Goal: Find contact information: Find contact information

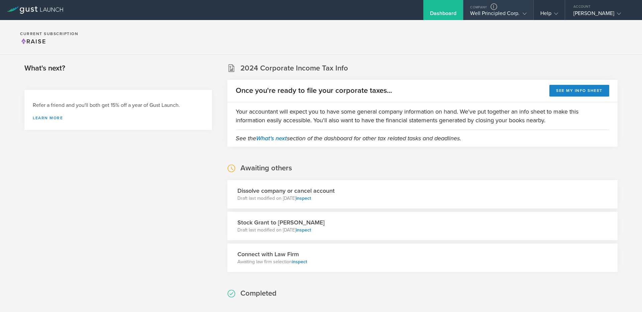
click at [513, 16] on div "Well Principled Corp." at bounding box center [498, 15] width 56 height 10
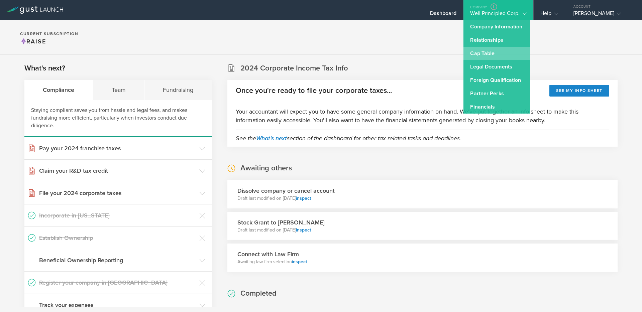
click at [489, 54] on link "Cap Table" at bounding box center [497, 53] width 67 height 13
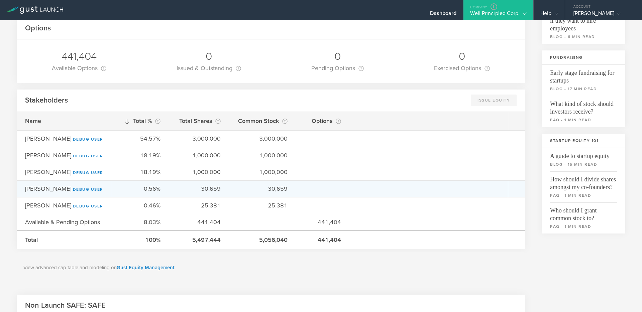
scroll to position [107, 0]
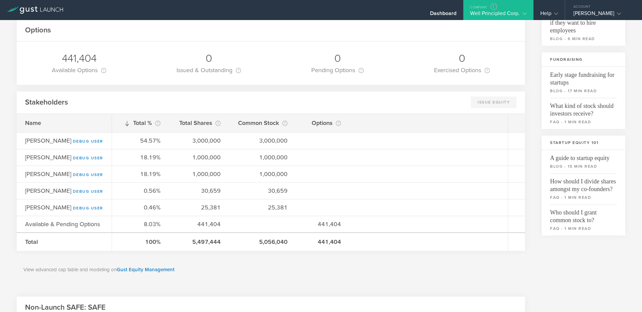
click at [525, 16] on gust-icon at bounding box center [523, 13] width 7 height 7
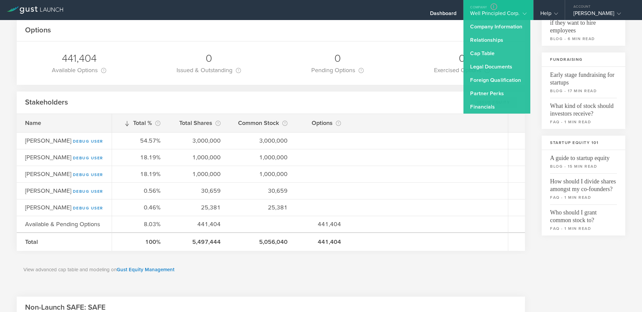
click at [445, 26] on div "Options" at bounding box center [271, 30] width 509 height 22
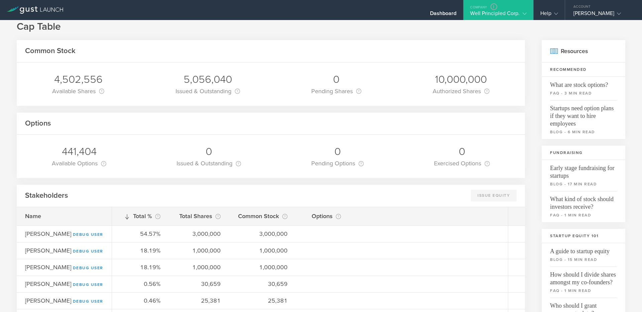
scroll to position [0, 0]
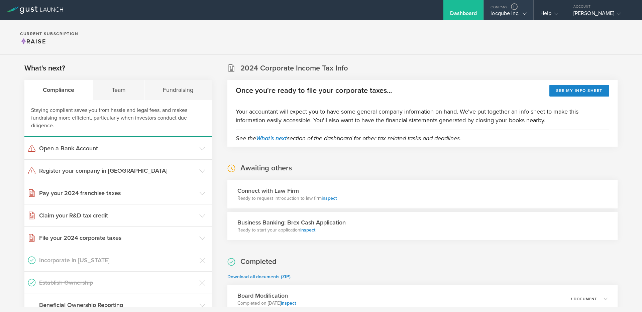
click at [501, 17] on div "locqube Inc." at bounding box center [509, 15] width 36 height 10
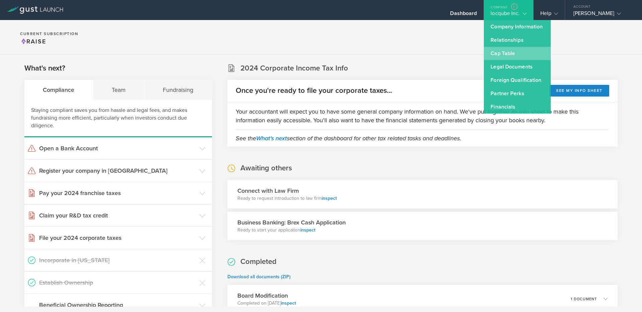
click at [505, 54] on link "Cap Table" at bounding box center [517, 53] width 67 height 13
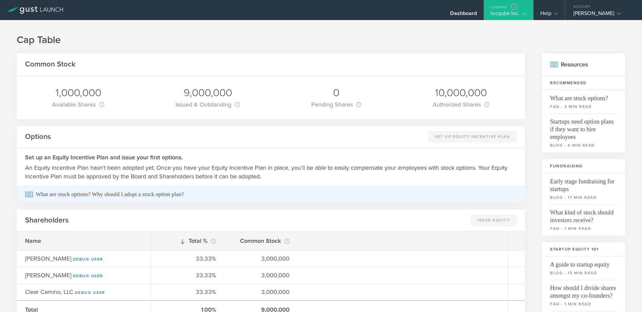
scroll to position [170, 0]
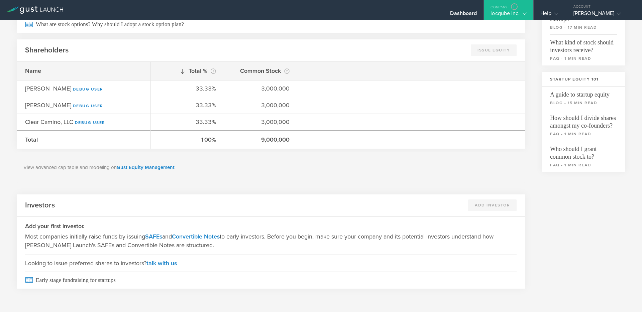
click at [346, 176] on div "View advanced cap table and modeling on Gust Equity Management" at bounding box center [271, 167] width 509 height 31
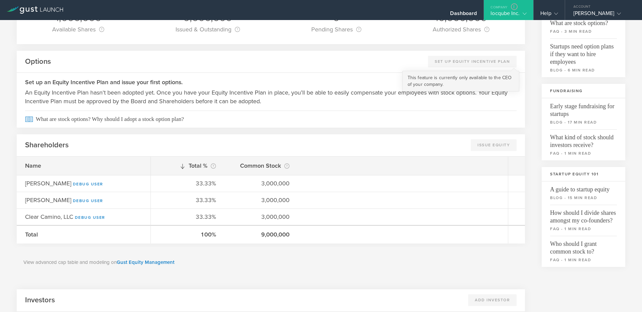
scroll to position [0, 0]
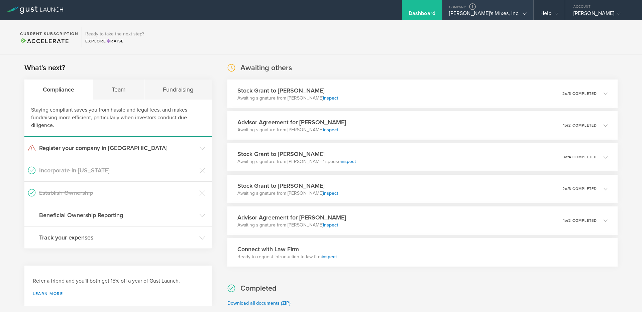
click at [522, 15] on gust-icon at bounding box center [523, 13] width 7 height 7
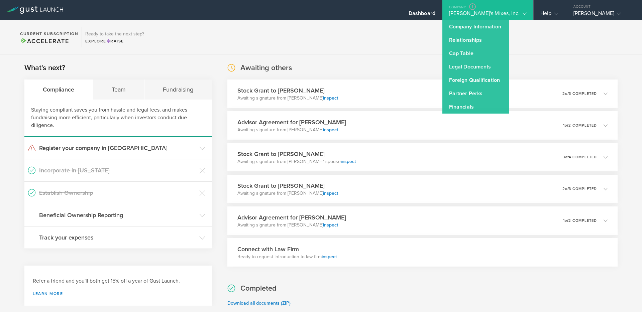
click at [432, 38] on section "Current Subscription Accelerate Ready to take the next step? Explore Raise" at bounding box center [321, 37] width 642 height 34
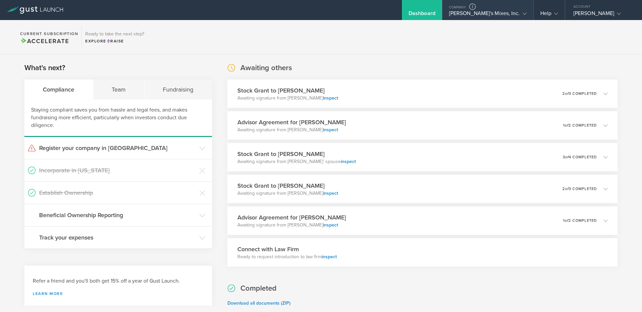
click at [523, 15] on icon at bounding box center [525, 14] width 4 height 4
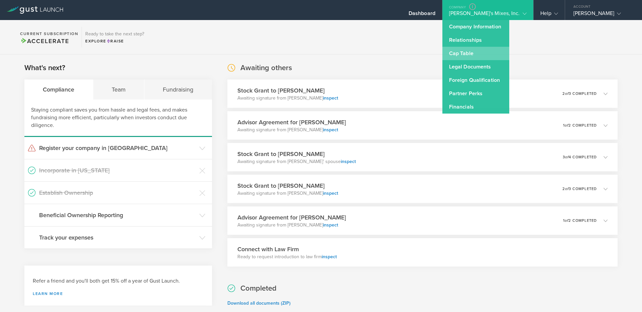
click at [490, 52] on link "Cap Table" at bounding box center [476, 53] width 67 height 13
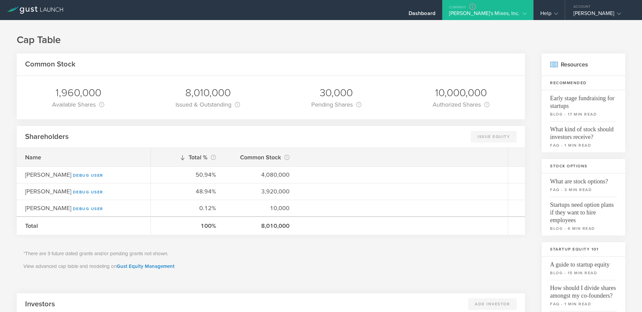
click at [261, 27] on div "Cap Table Common Stock 1,960,000 Available Shares This is the number of shares …" at bounding box center [321, 279] width 642 height 518
click at [502, 12] on div "[PERSON_NAME]'s Mixes, Inc." at bounding box center [488, 15] width 78 height 10
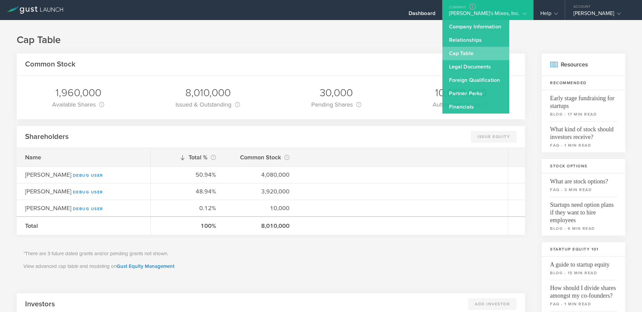
click at [494, 52] on link "Cap Table" at bounding box center [476, 53] width 67 height 13
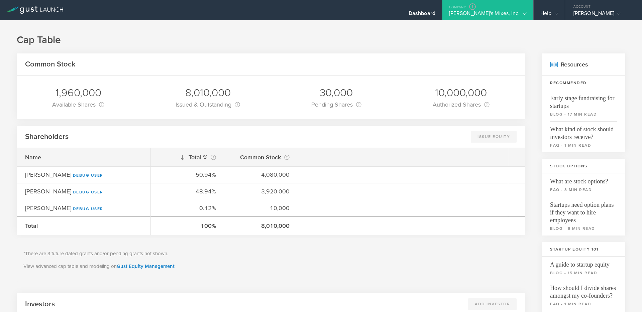
click at [517, 14] on div "[PERSON_NAME]'s Mixes, Inc." at bounding box center [488, 15] width 78 height 10
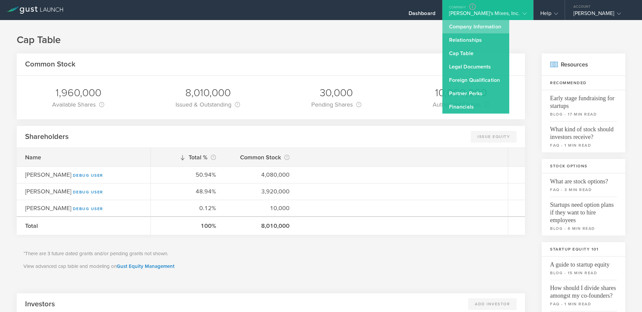
click at [500, 27] on link "Company Information" at bounding box center [476, 26] width 67 height 13
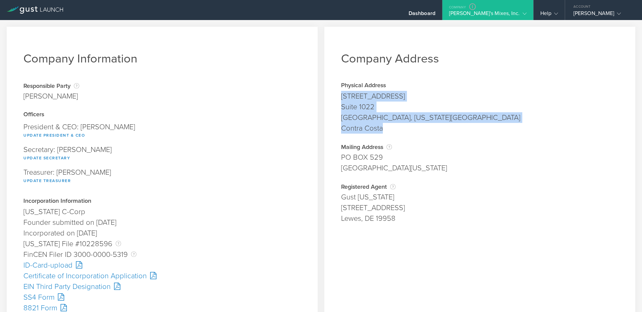
drag, startPoint x: 342, startPoint y: 98, endPoint x: 386, endPoint y: 131, distance: 55.9
click at [386, 131] on span "[STREET_ADDRESS] [GEOGRAPHIC_DATA][US_STATE] [GEOGRAPHIC_DATA]" at bounding box center [480, 112] width 278 height 43
copy span "[STREET_ADDRESS] [GEOGRAPHIC_DATA][US_STATE] [GEOGRAPHIC_DATA]"
